Goal: Find specific page/section: Find specific page/section

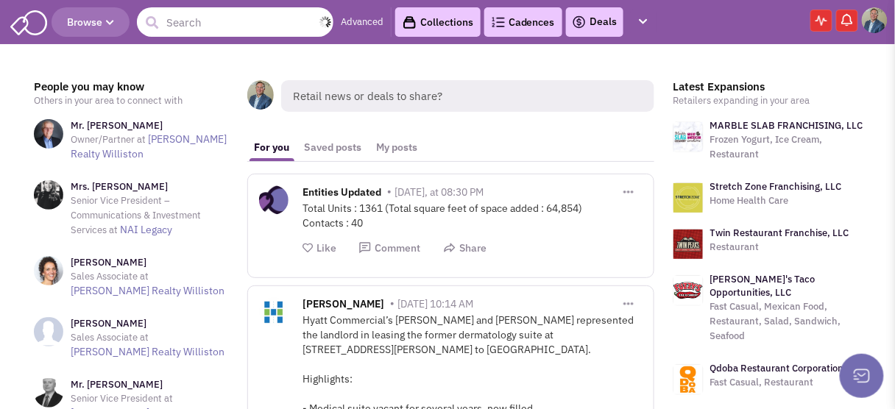
click at [174, 19] on input "text" at bounding box center [235, 21] width 196 height 29
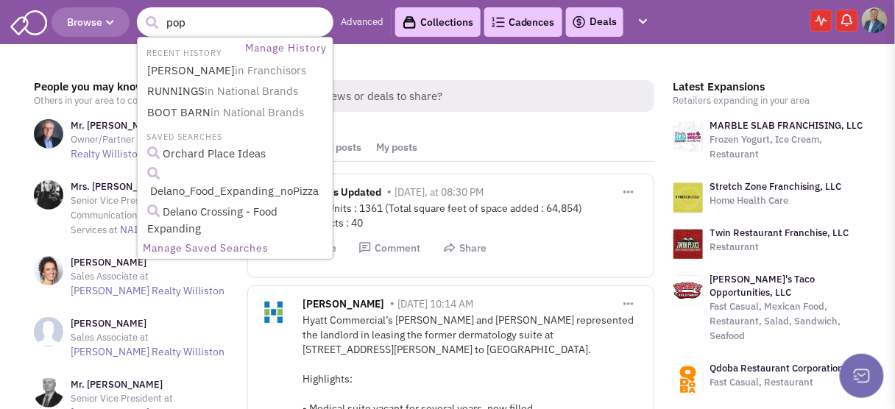
type input "pope"
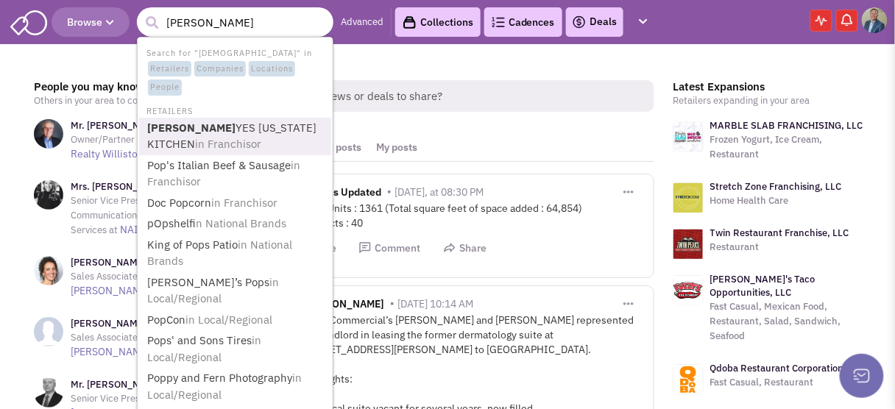
click at [199, 130] on link "POPE YES LOUISIANA KITCHEN in Franchisor" at bounding box center [237, 136] width 188 height 36
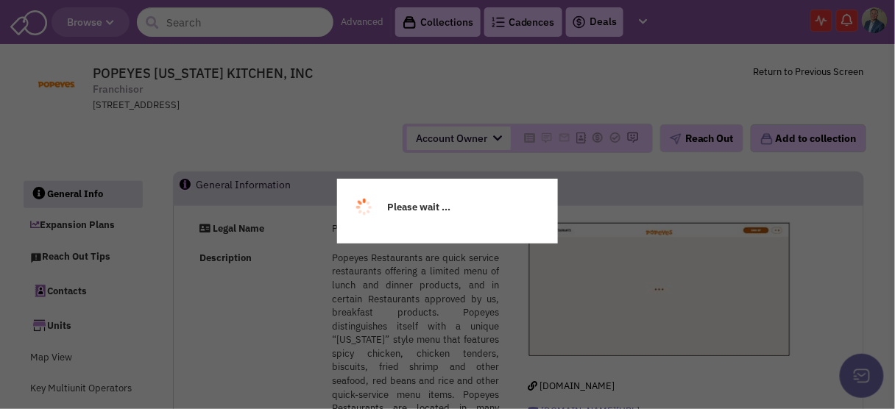
select select
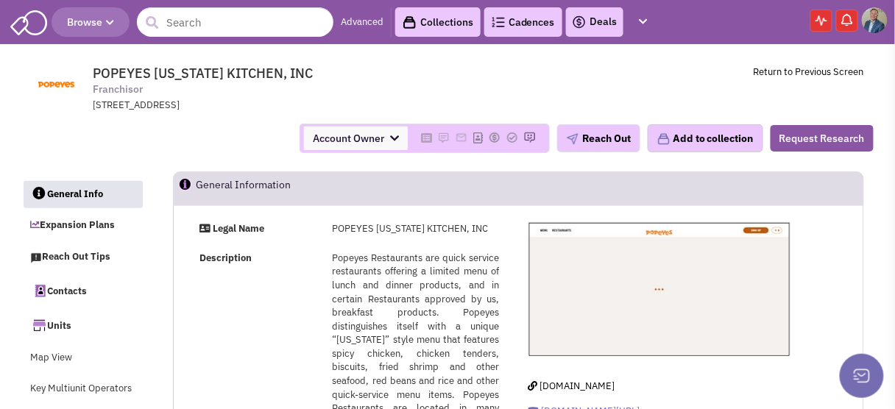
select select
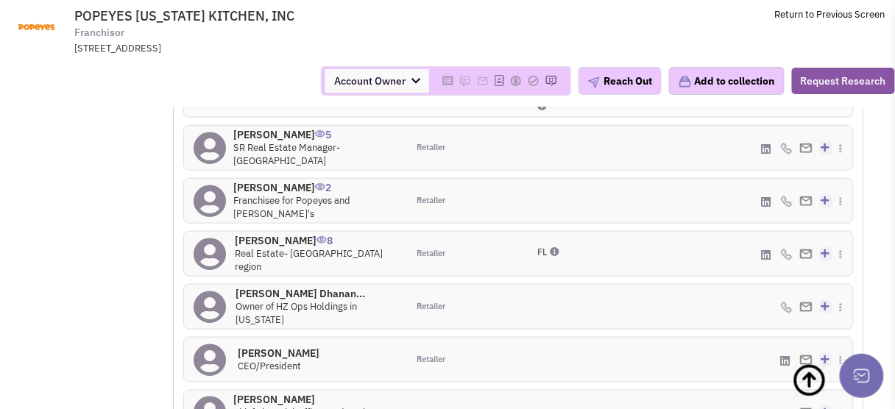
scroll to position [1681, 0]
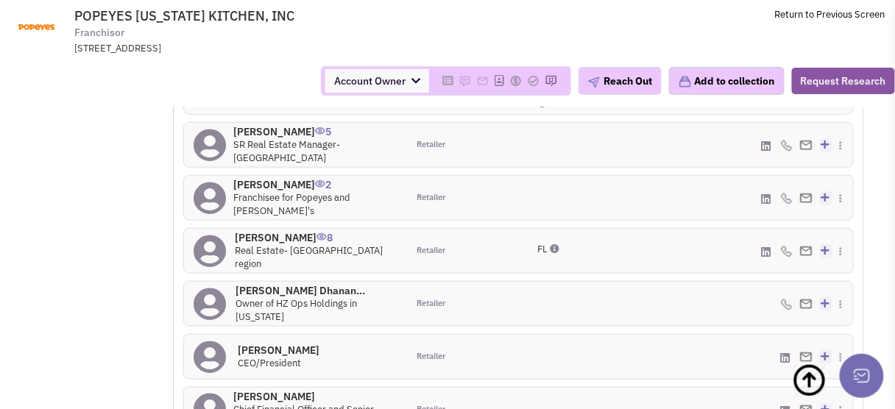
click at [272, 231] on h4 "[PERSON_NAME] 8" at bounding box center [316, 237] width 163 height 13
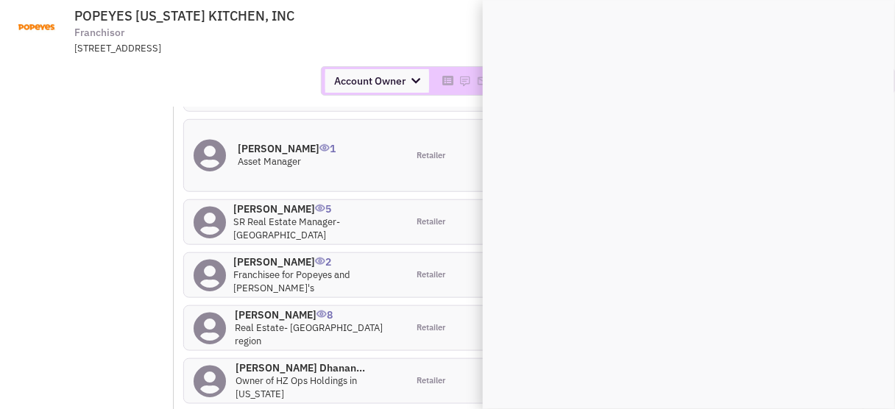
scroll to position [1622, 0]
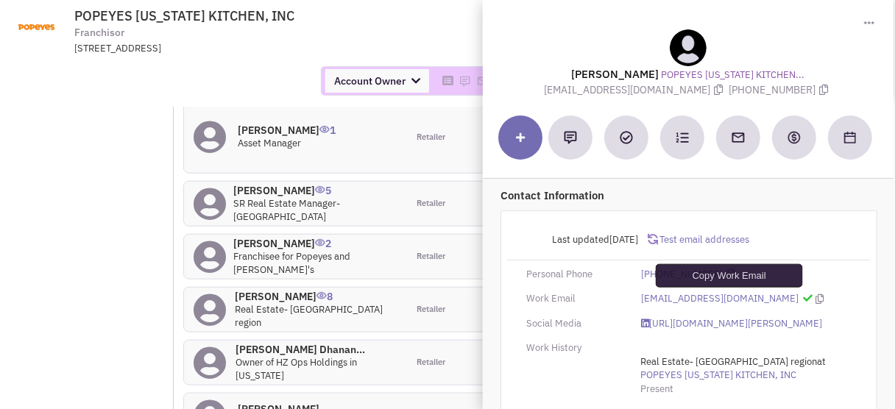
click at [815, 297] on icon at bounding box center [819, 299] width 8 height 10
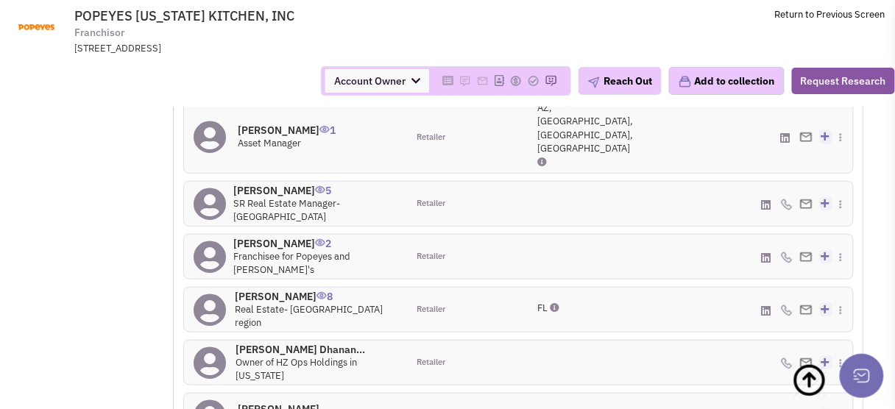
click at [275, 290] on h4 "[PERSON_NAME] 8" at bounding box center [316, 296] width 163 height 13
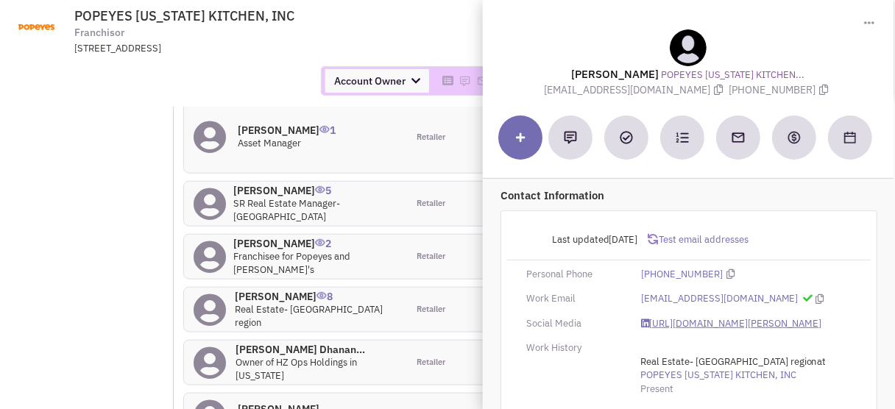
click at [712, 323] on link "[URL][DOMAIN_NAME][PERSON_NAME]" at bounding box center [731, 324] width 181 height 14
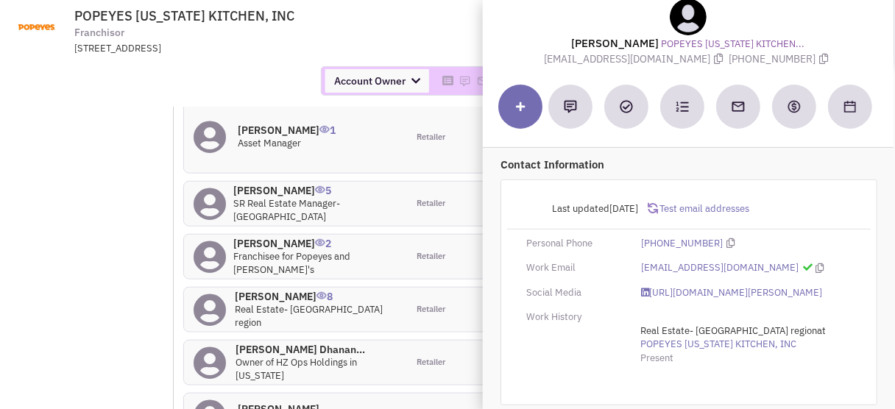
scroll to position [48, 0]
